Goal: Task Accomplishment & Management: Manage account settings

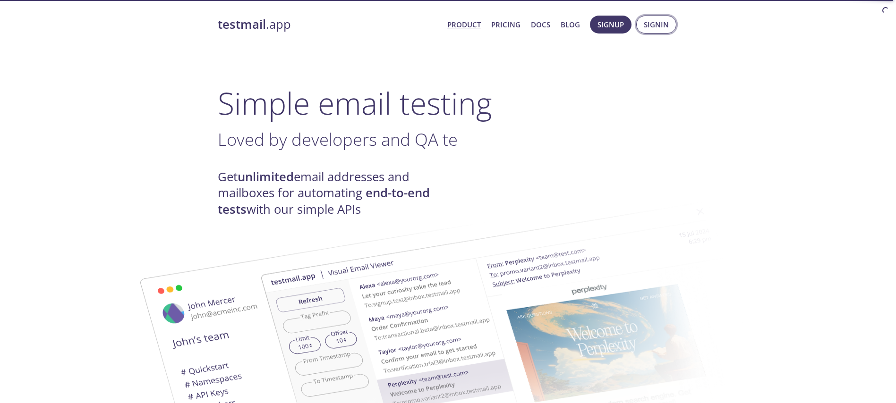
click at [665, 28] on span "Signin" at bounding box center [656, 24] width 25 height 12
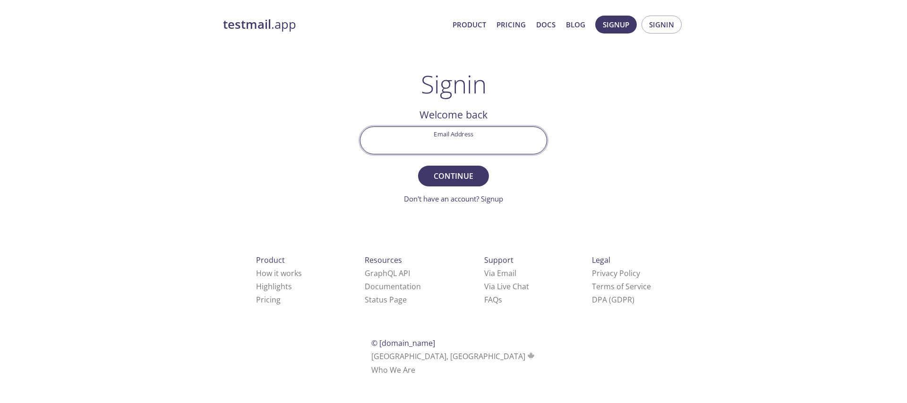
click at [430, 146] on input "Email Address" at bounding box center [453, 140] width 186 height 27
type input "[EMAIL_ADDRESS][DOMAIN_NAME]"
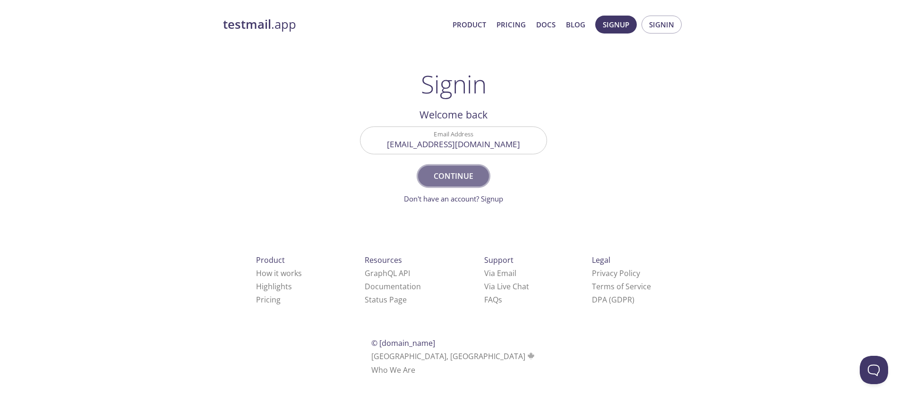
click at [454, 184] on button "Continue" at bounding box center [453, 176] width 71 height 21
click at [427, 135] on input "Signin Security Code" at bounding box center [453, 140] width 186 height 27
click at [666, 24] on span "Signin" at bounding box center [661, 24] width 25 height 12
click at [438, 144] on input "Signin Security Code" at bounding box center [453, 140] width 186 height 27
click at [397, 178] on form "Signin Security Code Signin Didn't receive anything? Resend email" at bounding box center [453, 166] width 187 height 78
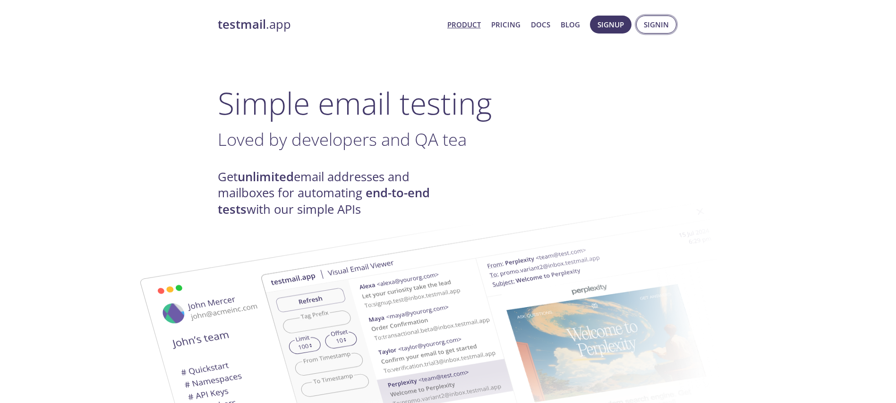
click at [651, 23] on span "Signin" at bounding box center [656, 24] width 25 height 12
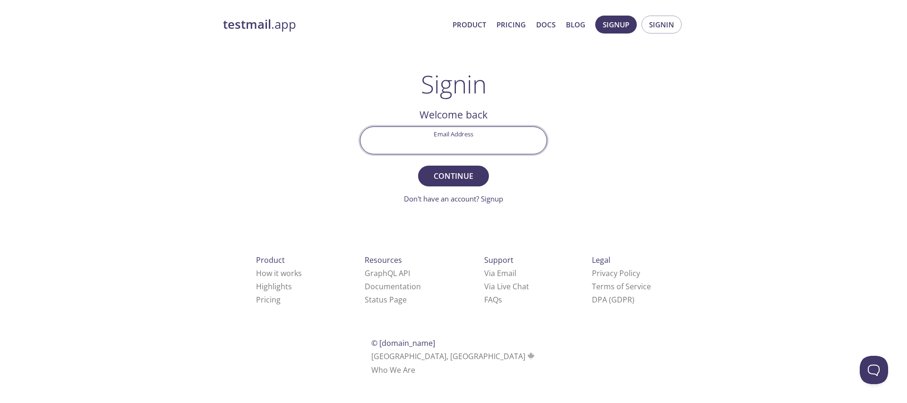
click at [421, 130] on input "Email Address" at bounding box center [453, 140] width 186 height 27
click at [421, 130] on input "r" at bounding box center [453, 140] width 186 height 27
type input "lakr"
type input "[EMAIL_ADDRESS][DOMAIN_NAME]"
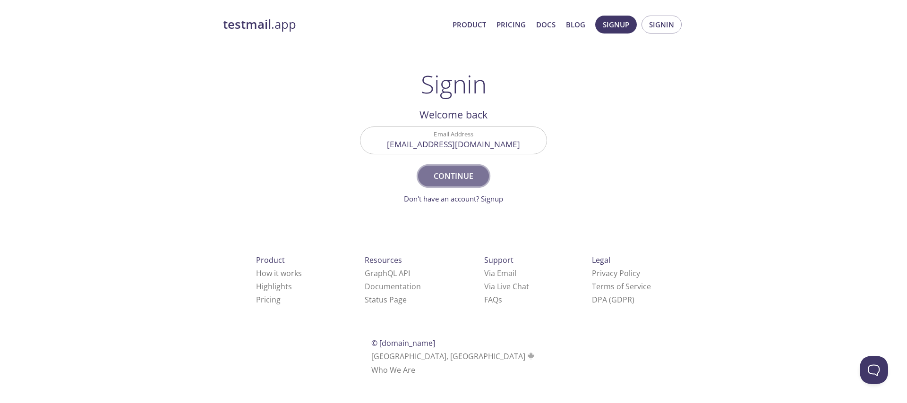
click at [456, 177] on span "Continue" at bounding box center [454, 176] width 50 height 13
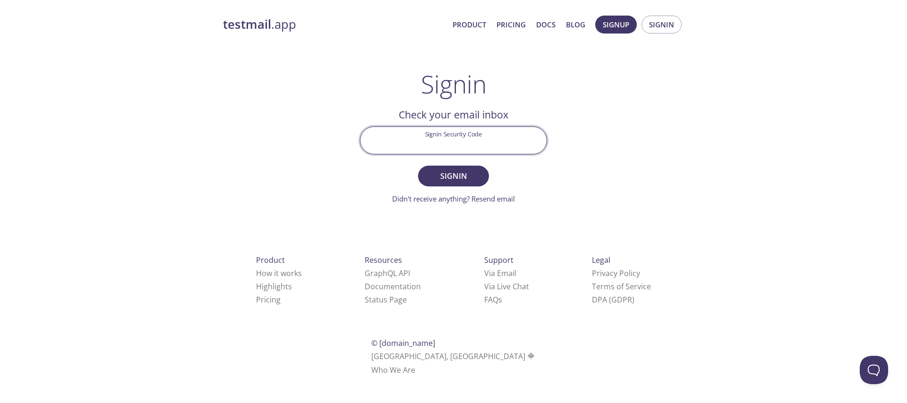
click at [449, 131] on input "Signin Security Code" at bounding box center [453, 140] width 186 height 27
